Goal: Find specific page/section: Find specific page/section

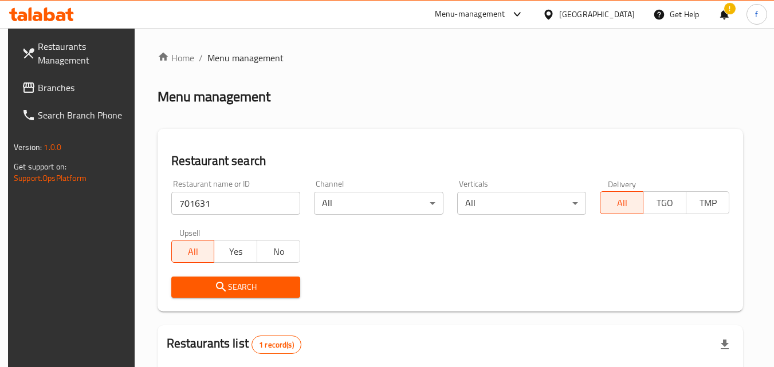
scroll to position [144, 0]
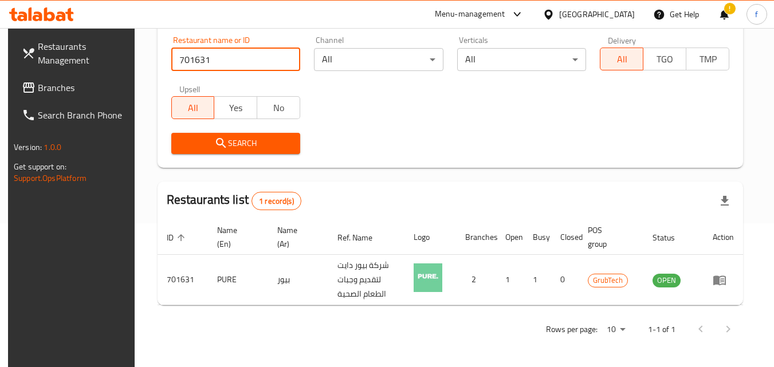
drag, startPoint x: 229, startPoint y: 60, endPoint x: 132, endPoint y: 50, distance: 97.4
click at [135, 50] on div "Home / Menu management Menu management Restaurant search Restaurant name or ID …" at bounding box center [451, 125] width 632 height 483
paste input "70350"
type input "770350"
click button "Search" at bounding box center [236, 143] width 130 height 21
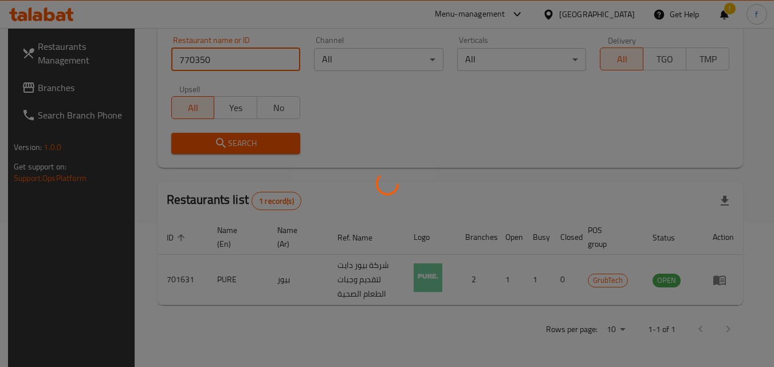
scroll to position [101, 0]
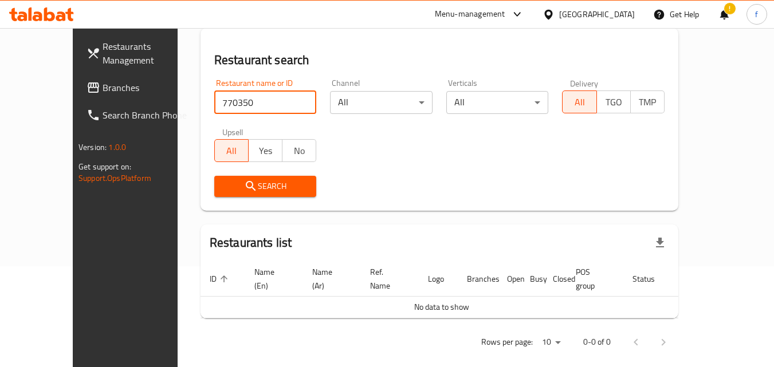
click at [255, 102] on input "770350" at bounding box center [265, 102] width 103 height 23
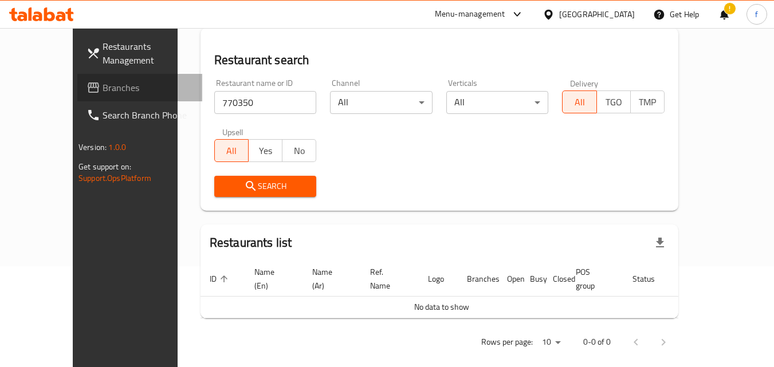
click at [103, 90] on span "Branches" at bounding box center [148, 88] width 91 height 14
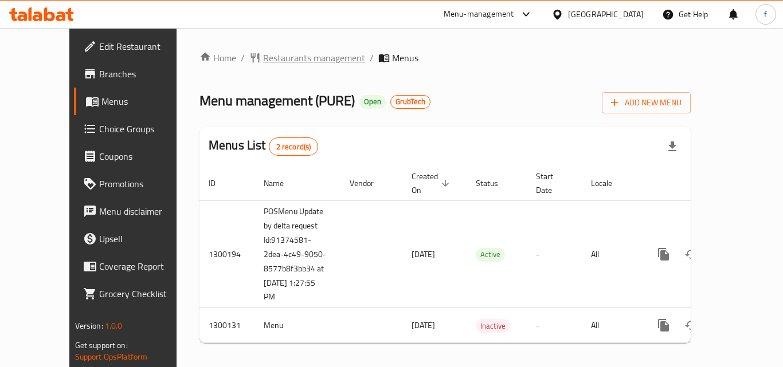
click at [265, 55] on span "Restaurants management" at bounding box center [314, 58] width 102 height 14
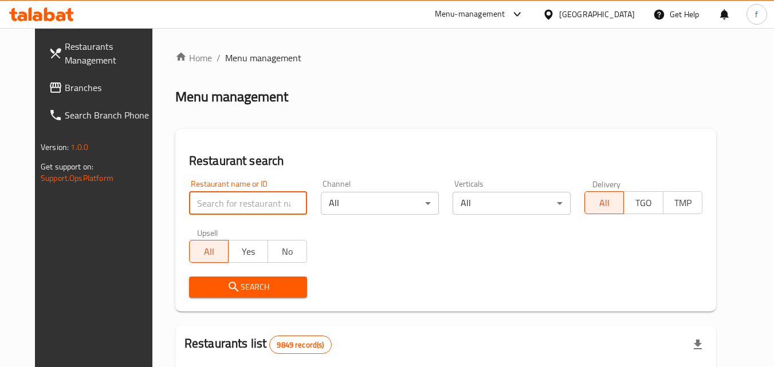
click at [253, 206] on input "search" at bounding box center [248, 203] width 118 height 23
paste input "701631"
type input "701631"
click button "Search" at bounding box center [248, 287] width 118 height 21
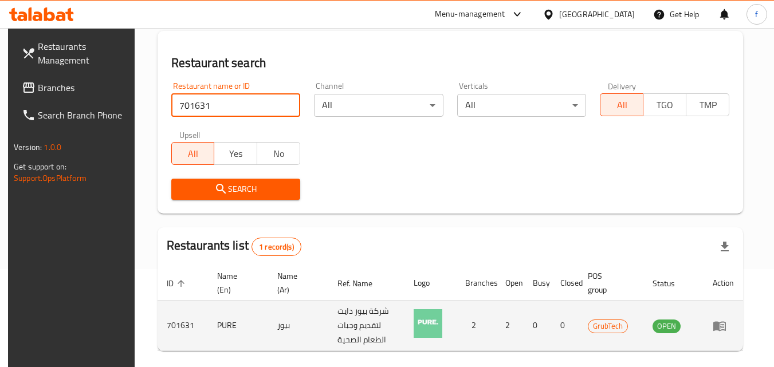
scroll to position [144, 0]
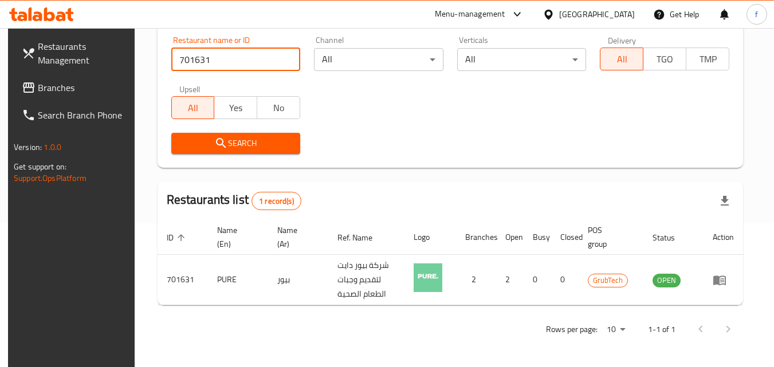
click at [430, 342] on div "Rows per page: 10 1-1 of 1" at bounding box center [451, 330] width 586 height 30
drag, startPoint x: 222, startPoint y: 57, endPoint x: 124, endPoint y: 64, distance: 97.7
click at [118, 53] on div "Restaurants Management Branches Search Branch Phone Version: 1.0.0 Get support …" at bounding box center [387, 125] width 758 height 483
paste input "770350"
type input "770350"
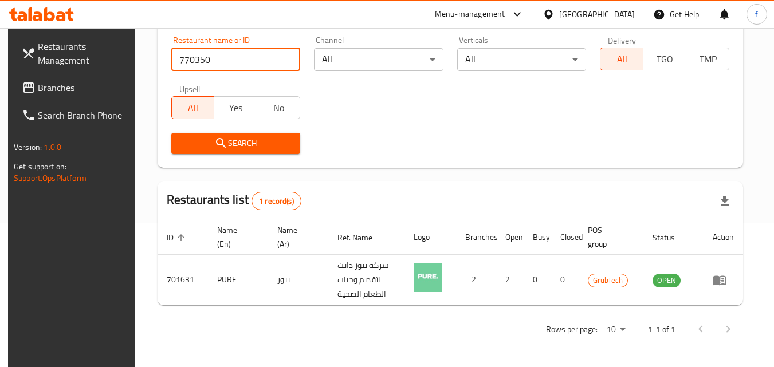
click button "Search" at bounding box center [236, 143] width 130 height 21
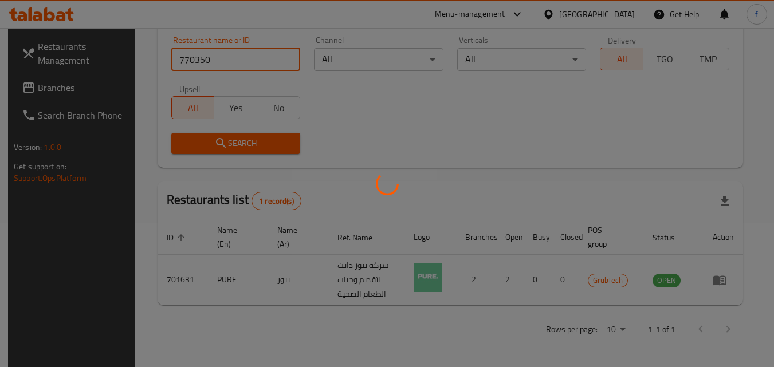
scroll to position [101, 0]
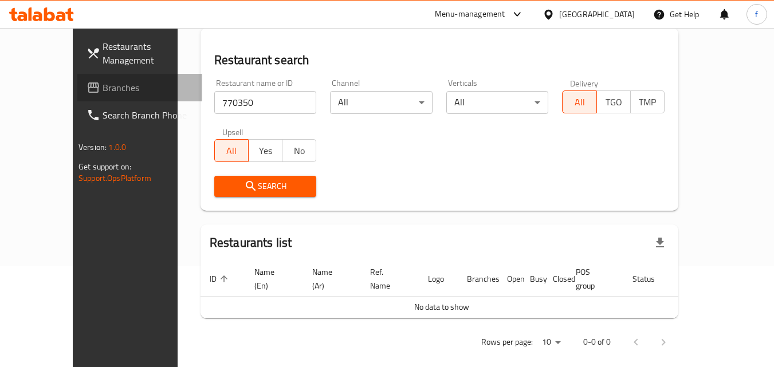
click at [103, 83] on span "Branches" at bounding box center [148, 88] width 91 height 14
